Goal: Task Accomplishment & Management: Complete application form

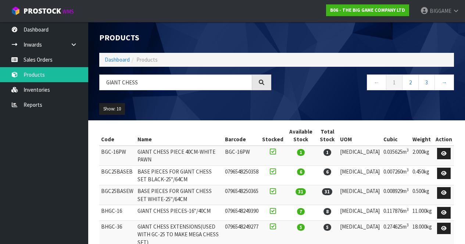
scroll to position [120, 0]
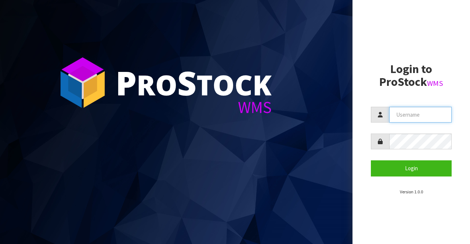
click at [409, 118] on input "text" at bounding box center [420, 115] width 62 height 16
type input "BIGGAME"
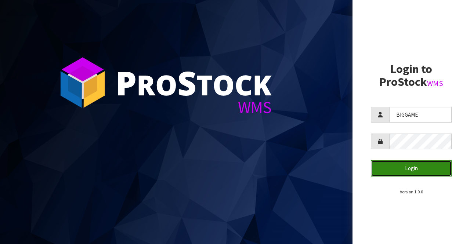
click at [394, 168] on button "Login" at bounding box center [411, 168] width 81 height 16
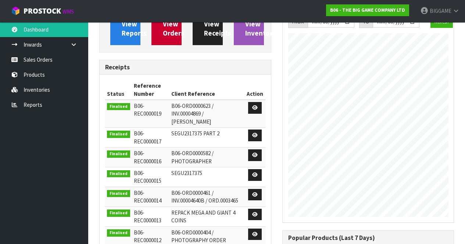
scroll to position [84, 0]
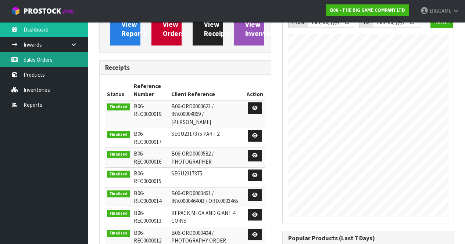
click at [58, 60] on link "Sales Orders" at bounding box center [44, 59] width 88 height 15
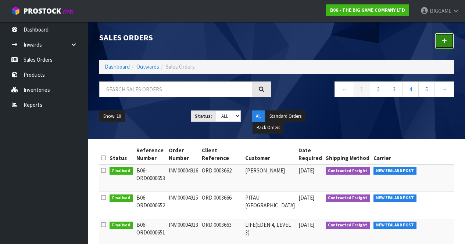
click at [448, 38] on link at bounding box center [443, 41] width 19 height 16
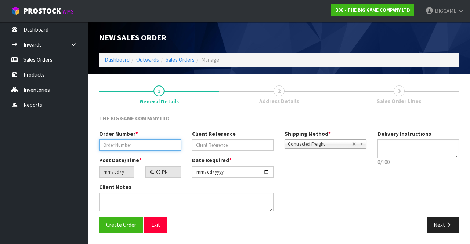
click at [164, 145] on input "text" at bounding box center [140, 145] width 82 height 11
type input "INV.00004895"
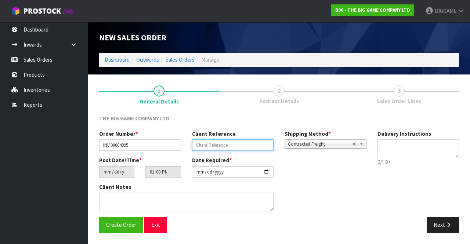
click at [196, 145] on input "text" at bounding box center [233, 145] width 82 height 11
type input "[PERSON_NAME]"
click at [440, 222] on button "Next" at bounding box center [443, 225] width 32 height 16
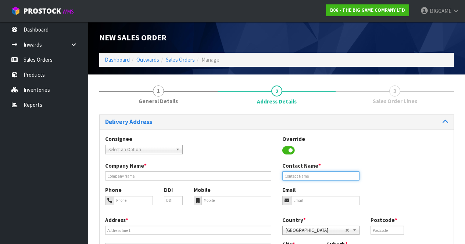
click at [298, 175] on input "text" at bounding box center [320, 176] width 77 height 9
type input "[PERSON_NAME]"
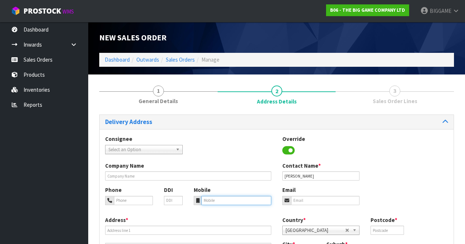
click at [208, 200] on input "tel" at bounding box center [236, 200] width 70 height 9
type input "021903093"
click at [299, 201] on input "email" at bounding box center [325, 200] width 69 height 9
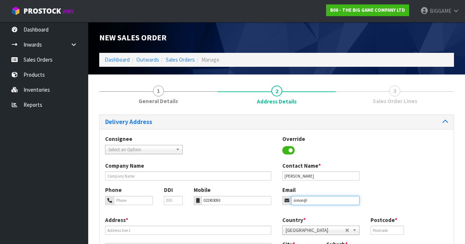
click at [299, 201] on input "simon@" at bounding box center [325, 200] width 69 height 9
click at [359, 205] on input "simsecondyeahseven.co.nzon@" at bounding box center [325, 200] width 69 height 9
click at [298, 200] on input "simsecondyeahseven.co.nzon" at bounding box center [325, 200] width 69 height 9
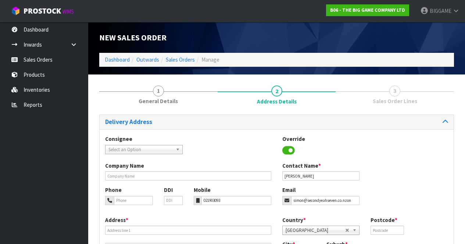
click at [390, 186] on div "Company Name Contact Name * [PERSON_NAME]" at bounding box center [277, 174] width 354 height 24
click at [353, 201] on input "simon@secondyeahseven.co.nzon" at bounding box center [325, 200] width 69 height 9
type input "[EMAIL_ADDRESS][DOMAIN_NAME]"
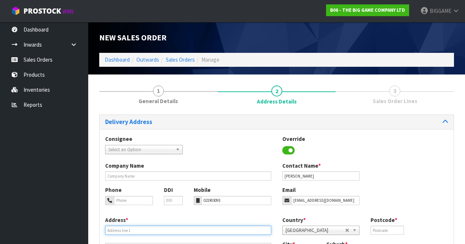
click at [162, 230] on input "text" at bounding box center [188, 230] width 166 height 9
type input "[STREET_ADDRESS]"
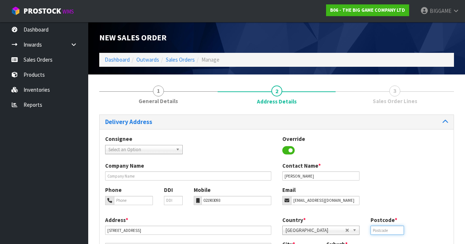
click at [383, 230] on input "text" at bounding box center [386, 230] width 33 height 9
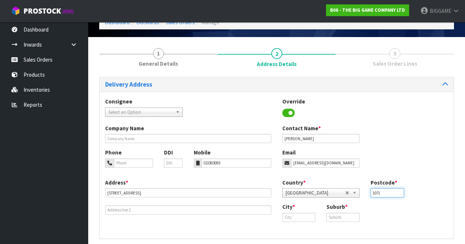
scroll to position [67, 0]
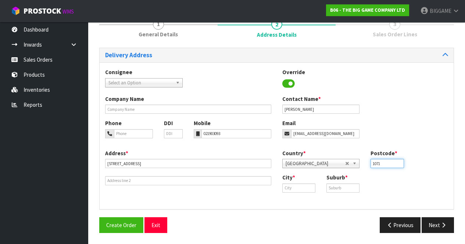
type input "1071"
click at [289, 187] on input "text" at bounding box center [298, 188] width 33 height 9
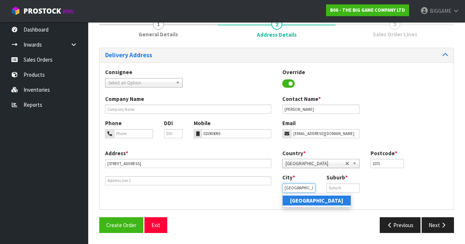
type input "[GEOGRAPHIC_DATA]"
click at [308, 200] on strong "[GEOGRAPHIC_DATA]" at bounding box center [316, 200] width 53 height 7
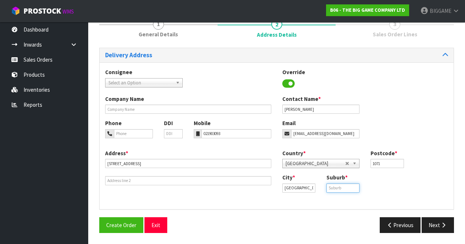
click at [335, 187] on input "text" at bounding box center [342, 188] width 33 height 9
type input "[GEOGRAPHIC_DATA]"
click at [437, 221] on button "Next" at bounding box center [437, 225] width 32 height 16
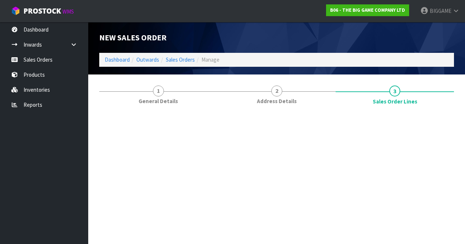
scroll to position [0, 0]
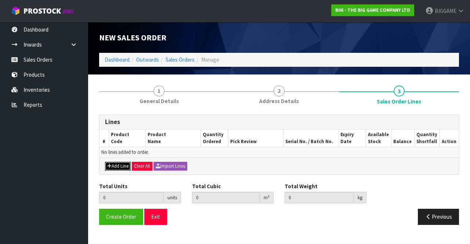
click at [124, 164] on button "Add Line" at bounding box center [118, 166] width 26 height 9
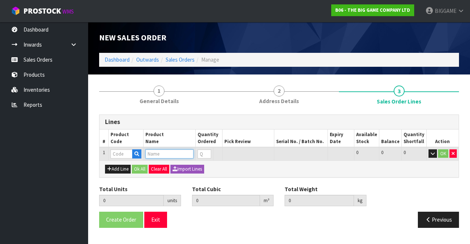
click at [153, 154] on input "text" at bounding box center [169, 153] width 48 height 9
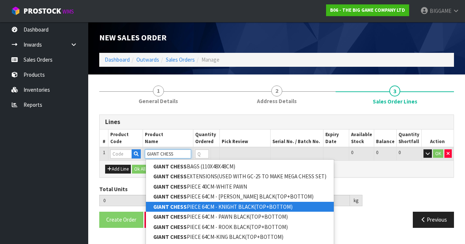
type input "GIANT CHESS"
click at [217, 207] on link "GIANT CHESS PIECE 64CM - KNIGHT BLACK(TOP+BOTTOM)" at bounding box center [240, 207] width 188 height 10
type input "GIANT CHESS PIECE 64CM - KNIGHT BLACK(TOP+BOTTOM)"
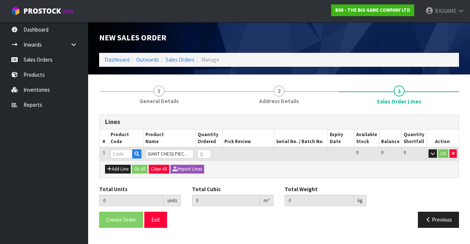
type input "0.000000"
type input "0.000"
type input "BHGC25-KNW"
type input "0"
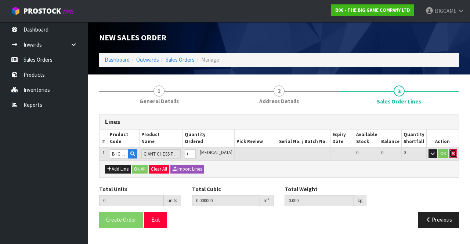
click at [453, 152] on icon "button" at bounding box center [453, 153] width 3 height 5
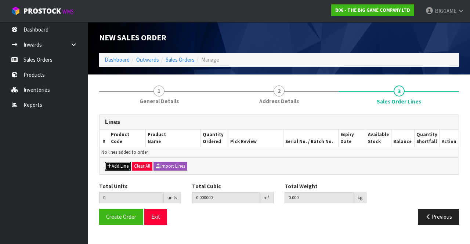
click at [120, 166] on button "Add Line" at bounding box center [118, 166] width 26 height 9
type input "0"
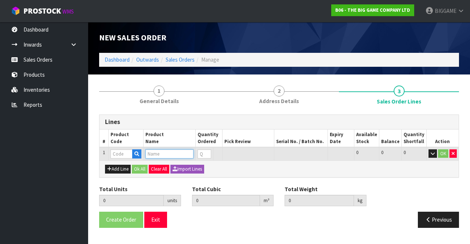
click at [158, 154] on input "text" at bounding box center [169, 153] width 48 height 9
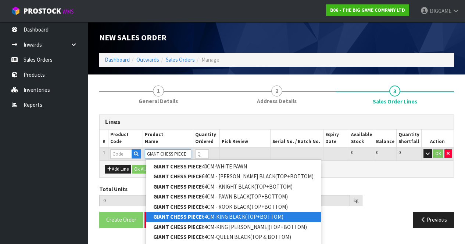
type input "GIANT CHESS PIECE"
click at [266, 215] on link "GIANT CHESS PIECE 64CM-KING BLACK(TOP+BOTTOM)" at bounding box center [233, 217] width 175 height 10
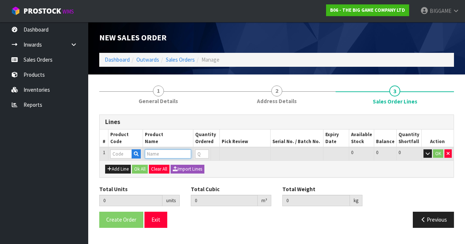
type input "GIANT CHESS PIECE 64CM-KING BLACK(TOP+BOTTOM)"
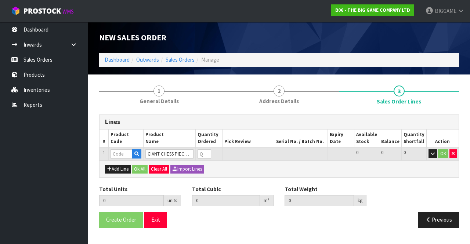
type input "0.000000"
type input "0.000"
type input "BHGC25-KB"
type input "0"
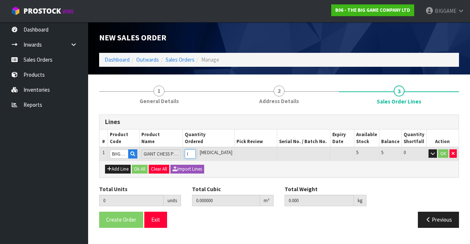
type input "1"
type input "0.03146"
type input "1.1"
type input "1"
click at [192, 152] on input "1" at bounding box center [187, 153] width 10 height 9
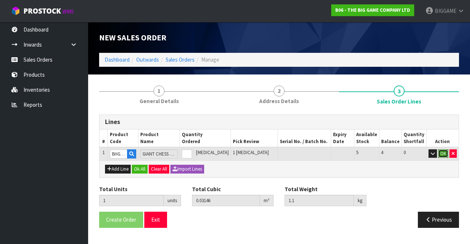
click at [444, 150] on button "OK" at bounding box center [443, 153] width 10 height 9
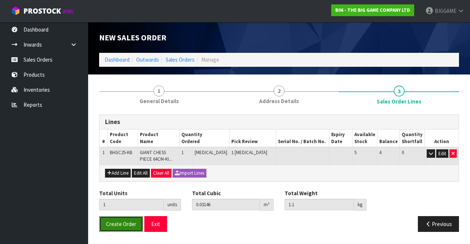
click at [122, 219] on button "Create Order" at bounding box center [121, 224] width 44 height 16
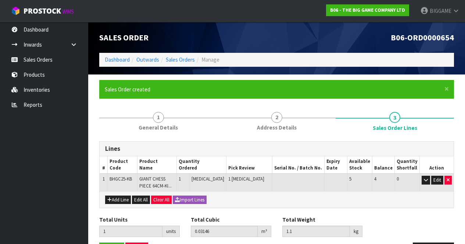
scroll to position [25, 0]
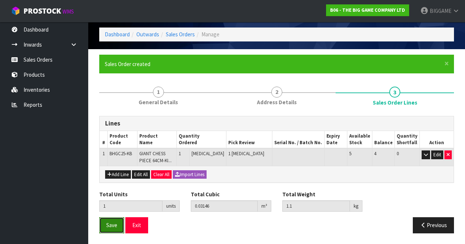
click at [118, 223] on button "Save" at bounding box center [111, 225] width 25 height 16
click at [112, 222] on span "Save" at bounding box center [111, 225] width 11 height 7
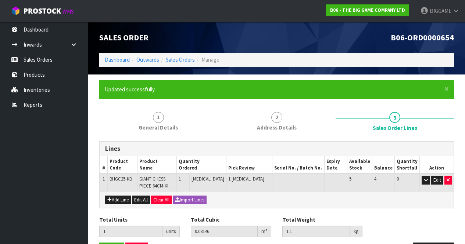
click at [376, 205] on div "Add Line Edit All Clear All Import Lines" at bounding box center [277, 199] width 354 height 17
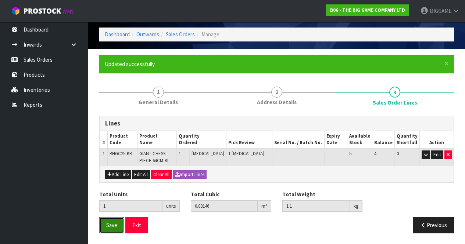
click at [119, 223] on button "Save" at bounding box center [111, 225] width 25 height 16
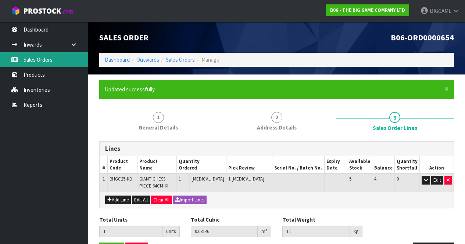
click at [32, 58] on link "Sales Orders" at bounding box center [44, 59] width 88 height 15
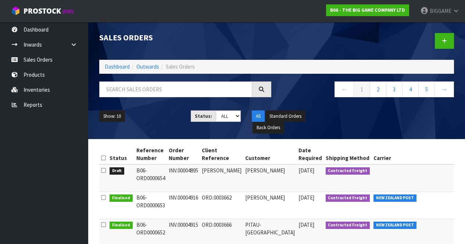
click at [206, 201] on td "ORD.0003662" at bounding box center [221, 205] width 43 height 27
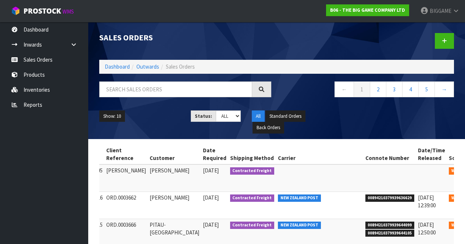
scroll to position [0, 100]
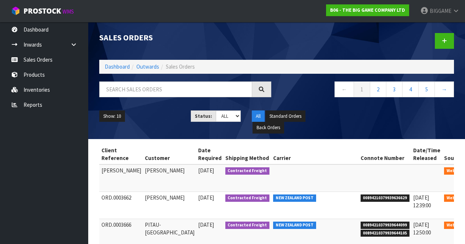
click at [373, 198] on span "00894210379939636629" at bounding box center [384, 198] width 49 height 7
drag, startPoint x: 373, startPoint y: 198, endPoint x: 328, endPoint y: 201, distance: 44.5
click at [360, 201] on span "00894210379939636629" at bounding box center [384, 198] width 49 height 7
click at [360, 199] on span "00894210379939636629" at bounding box center [384, 198] width 49 height 7
drag, startPoint x: 373, startPoint y: 196, endPoint x: 329, endPoint y: 200, distance: 43.9
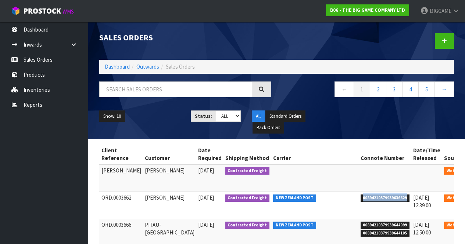
click at [360, 200] on span "00894210379939636629" at bounding box center [384, 198] width 49 height 7
copy span "00894210379939636629"
